Goal: Task Accomplishment & Management: Use online tool/utility

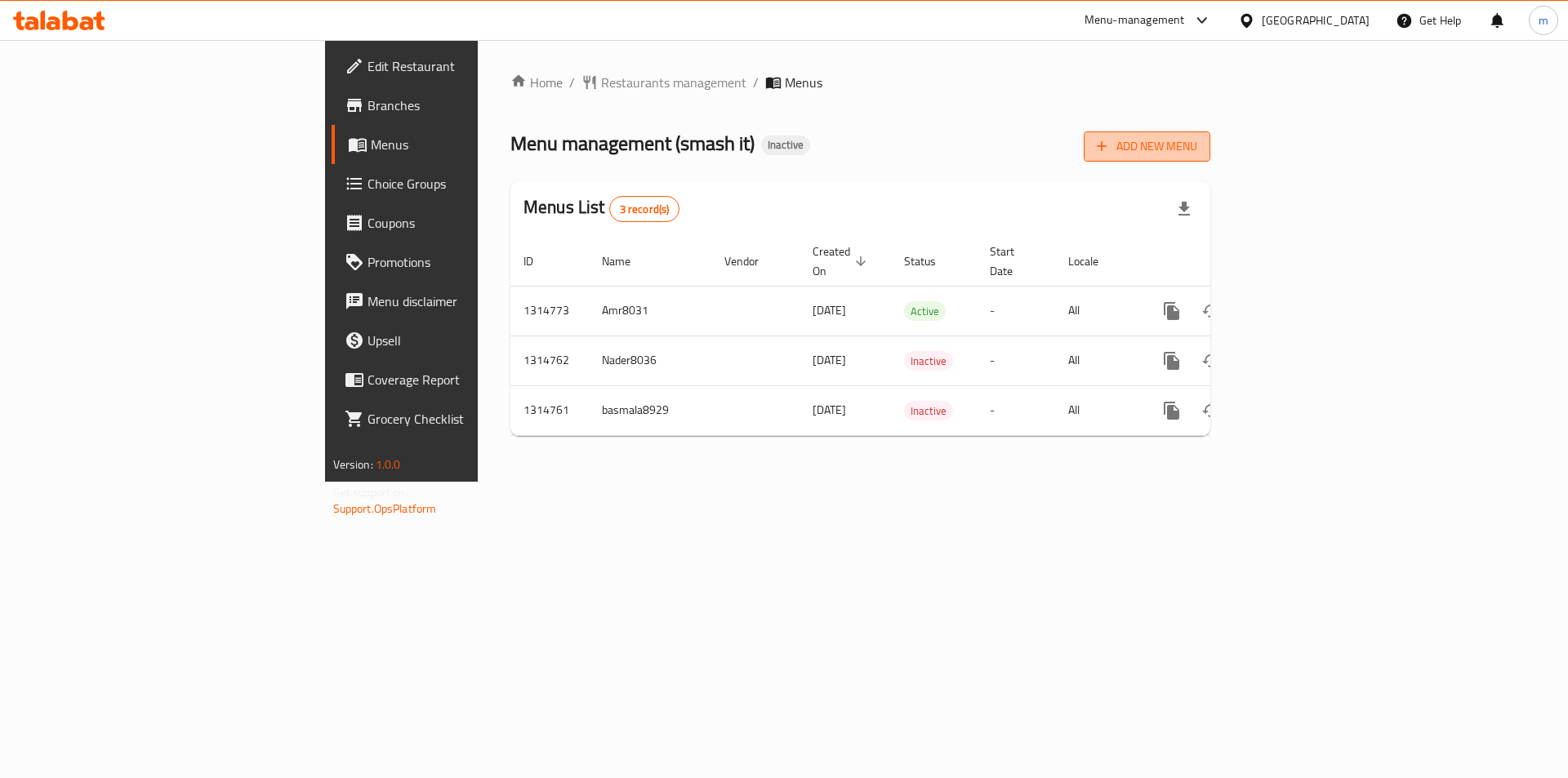
click at [1197, 148] on span "Add New Menu" at bounding box center [1146, 147] width 101 height 20
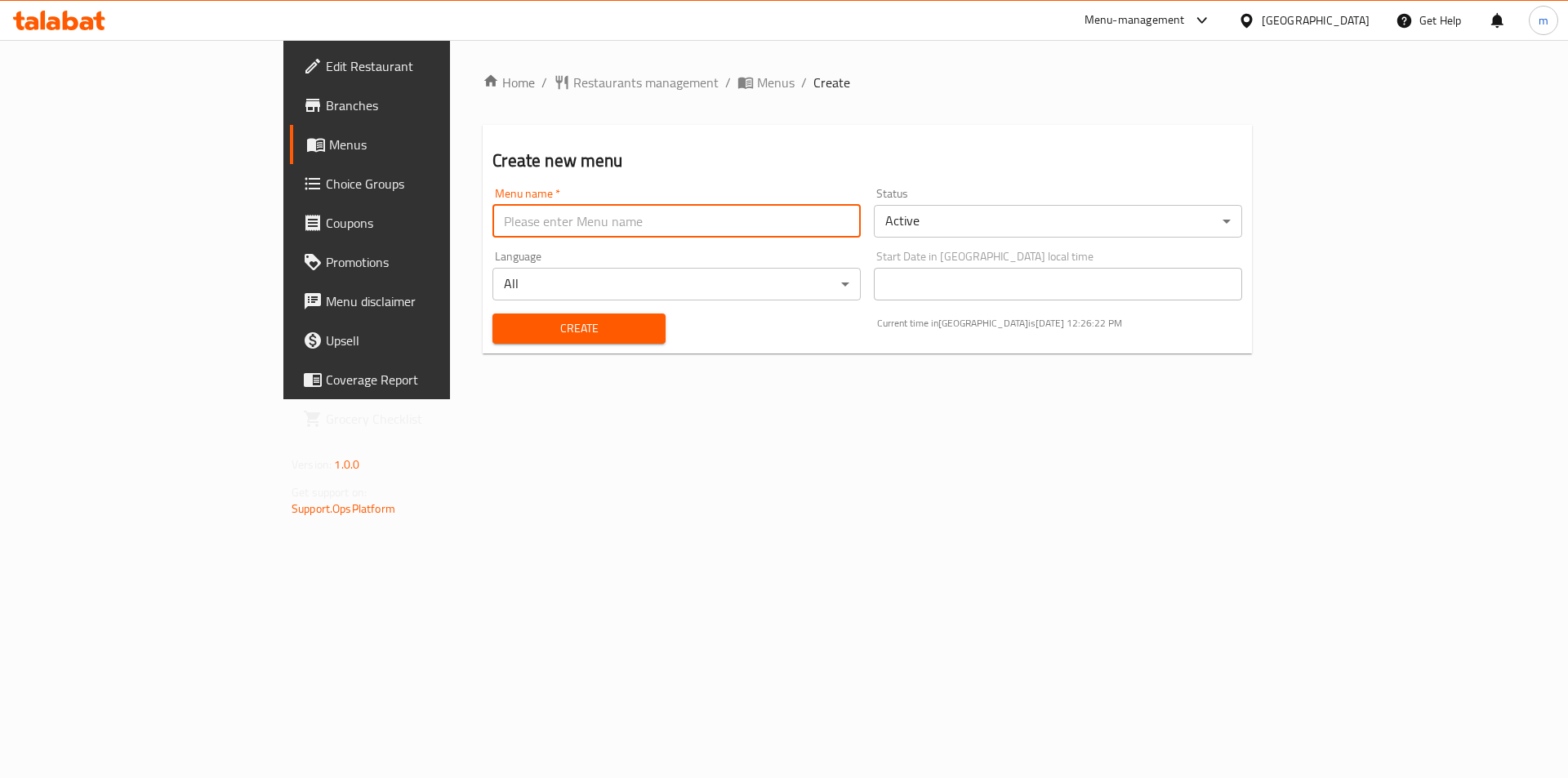
click at [493, 217] on input "text" at bounding box center [676, 220] width 368 height 32
type input "m"
click at [326, 114] on span "Branches" at bounding box center [429, 105] width 207 height 19
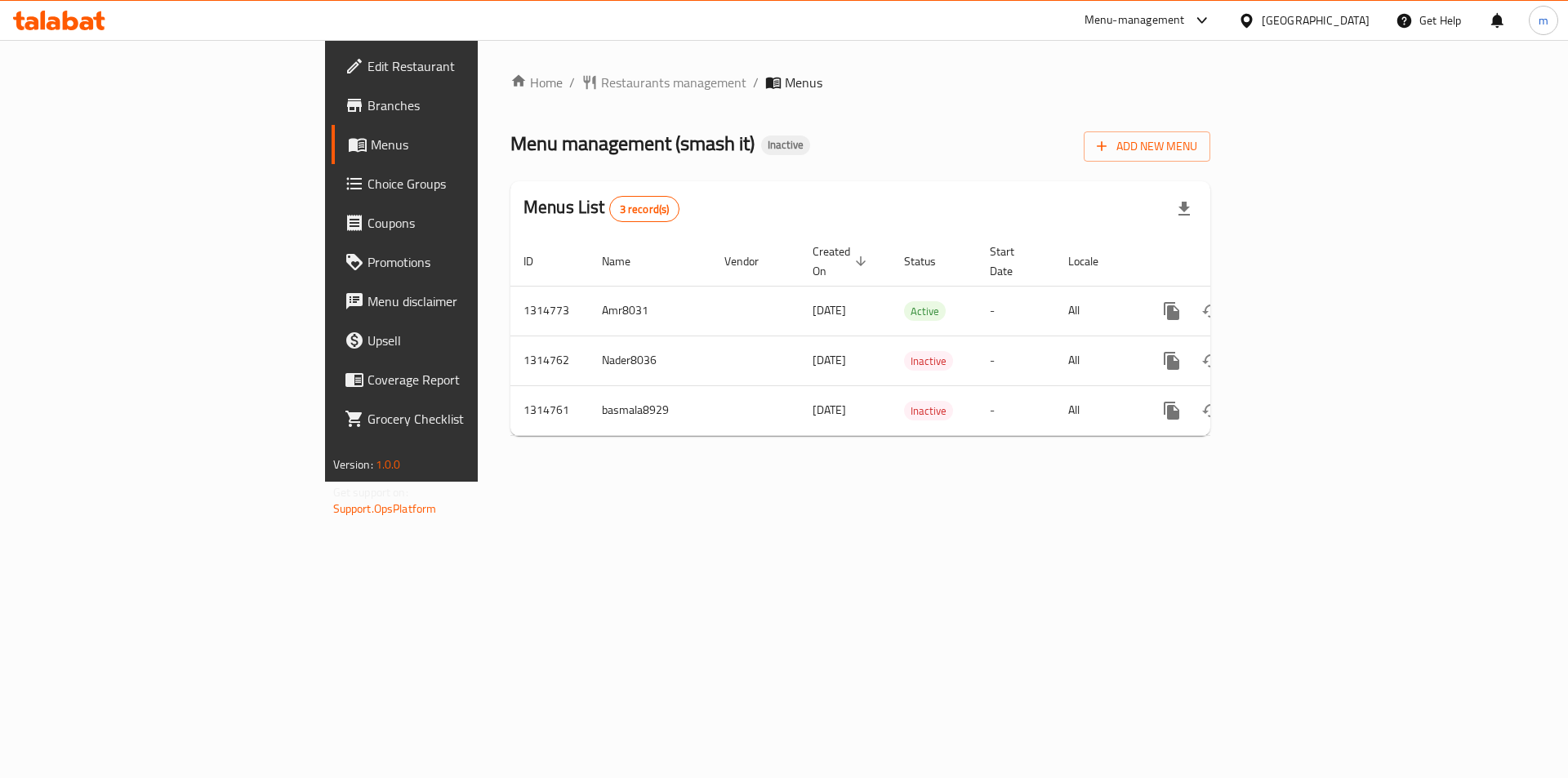
click at [367, 61] on span "Edit Restaurant" at bounding box center [470, 65] width 207 height 19
